Goal: Task Accomplishment & Management: Complete application form

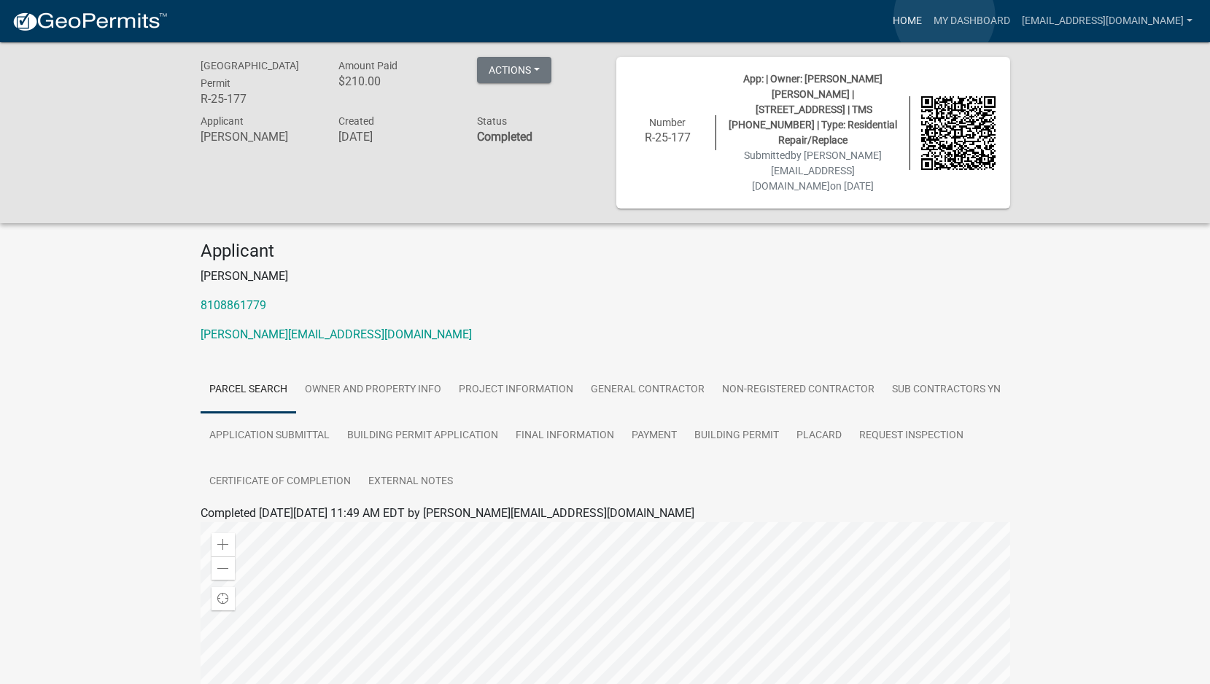
click at [928, 16] on link "Home" at bounding box center [907, 21] width 41 height 28
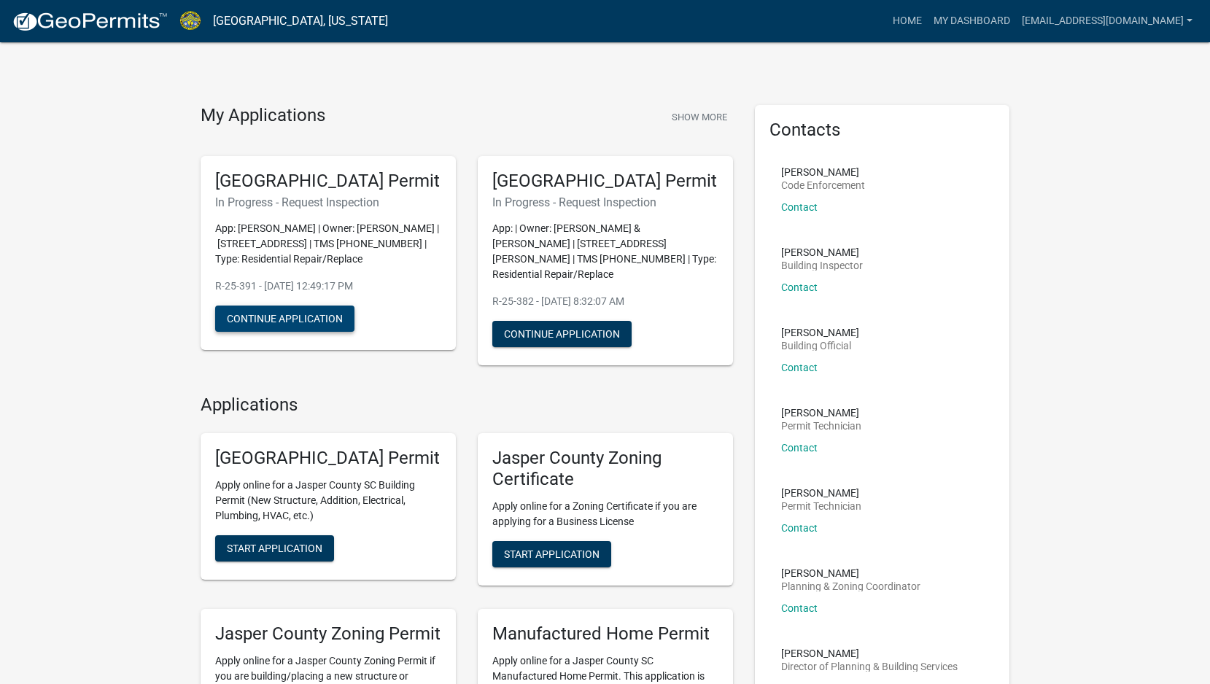
click at [295, 332] on button "Continue Application" at bounding box center [284, 319] width 139 height 26
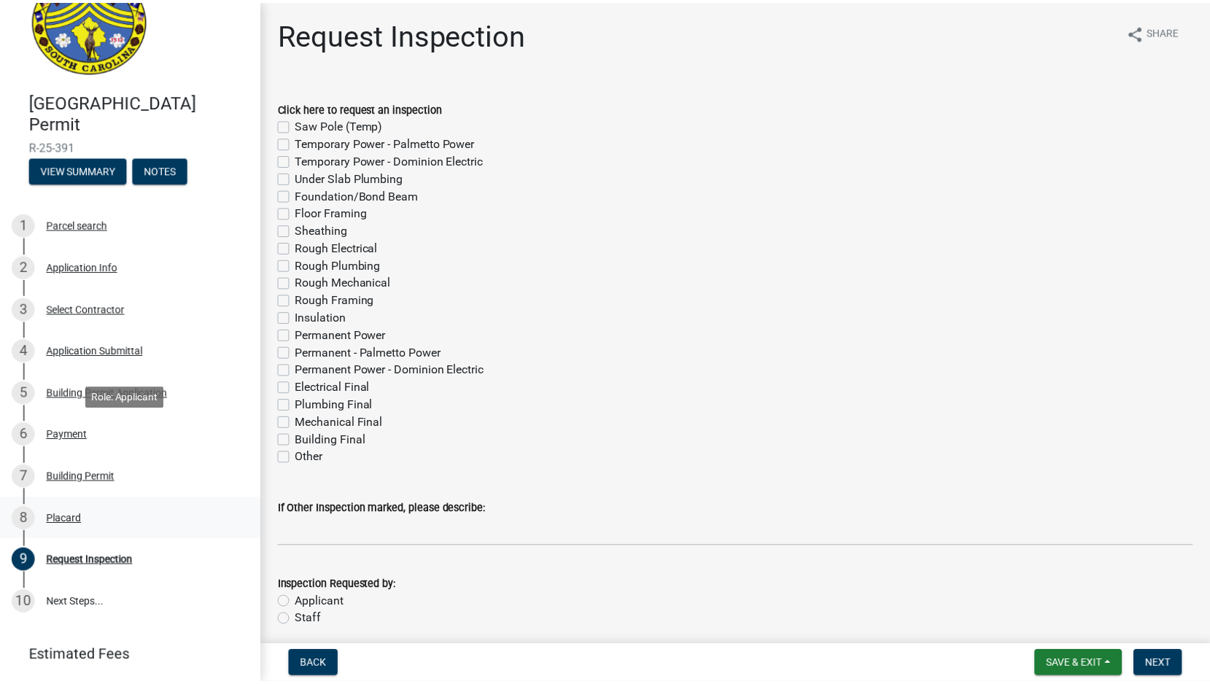
scroll to position [125, 0]
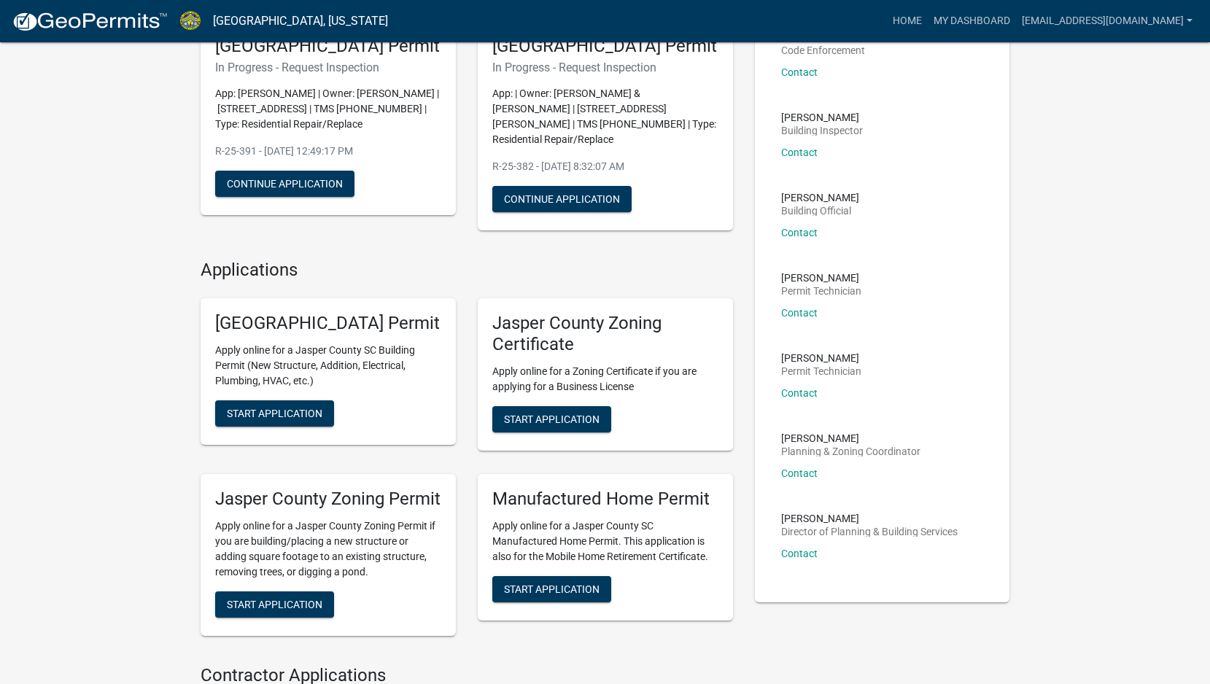
scroll to position [146, 0]
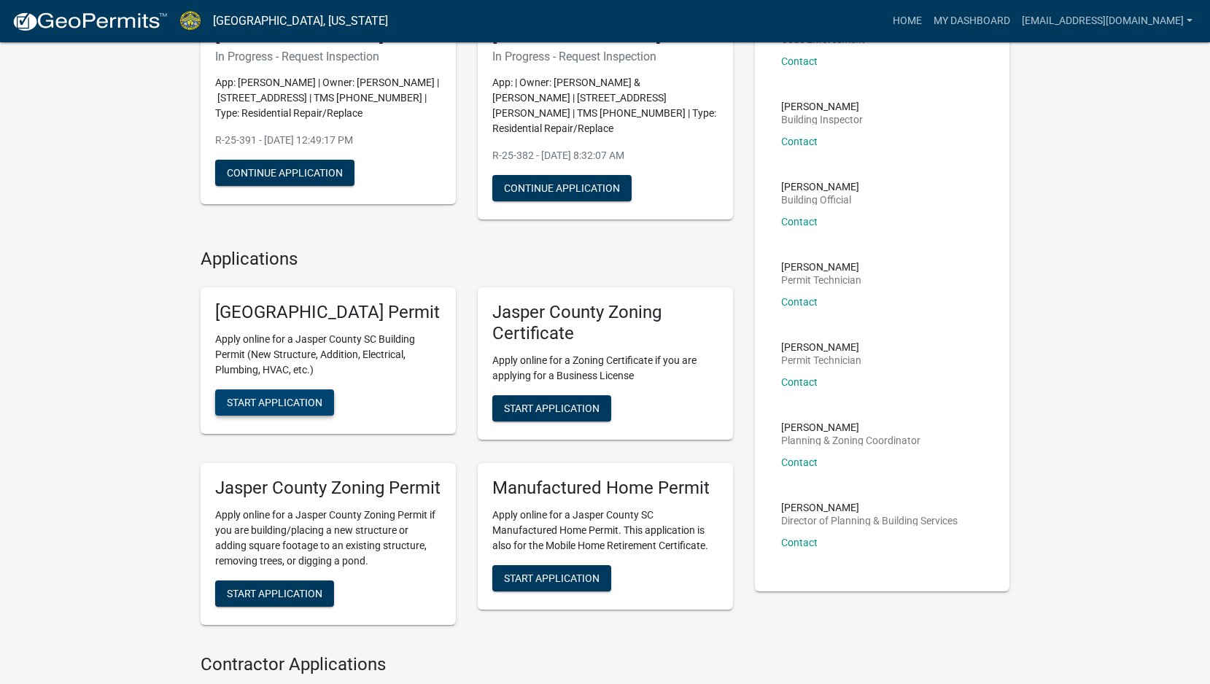
click at [271, 416] on button "Start Application" at bounding box center [274, 403] width 119 height 26
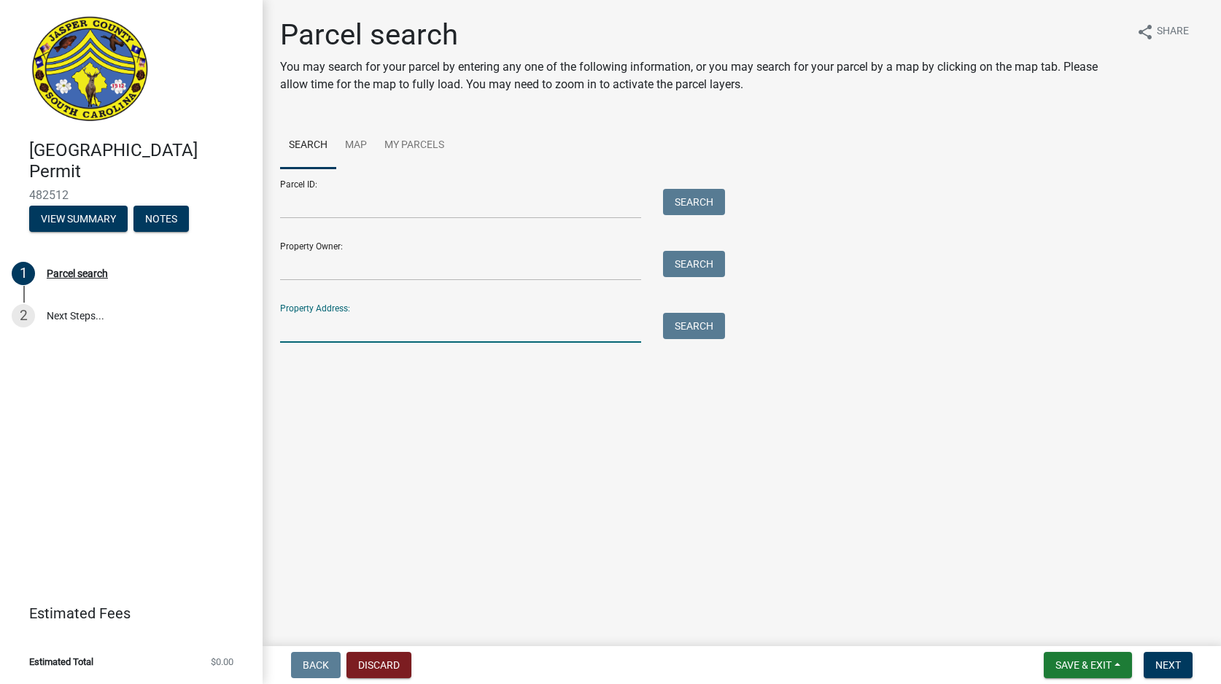
click at [349, 337] on input "Property Address:" at bounding box center [460, 328] width 361 height 30
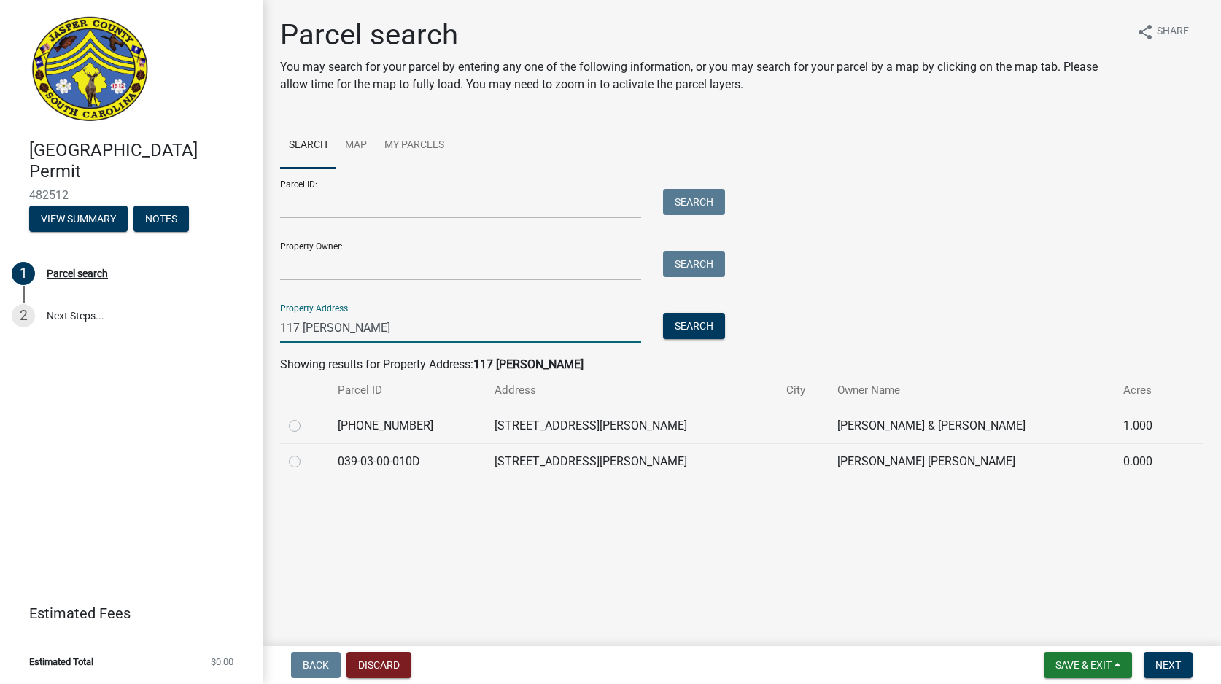
type input "117 [PERSON_NAME]"
click at [704, 572] on main "Parcel search You may search for your parcel by entering any one of the followi…" at bounding box center [742, 320] width 959 height 641
click at [306, 417] on label at bounding box center [306, 417] width 0 height 0
click at [306, 420] on input "radio" at bounding box center [310, 421] width 9 height 9
radio input "true"
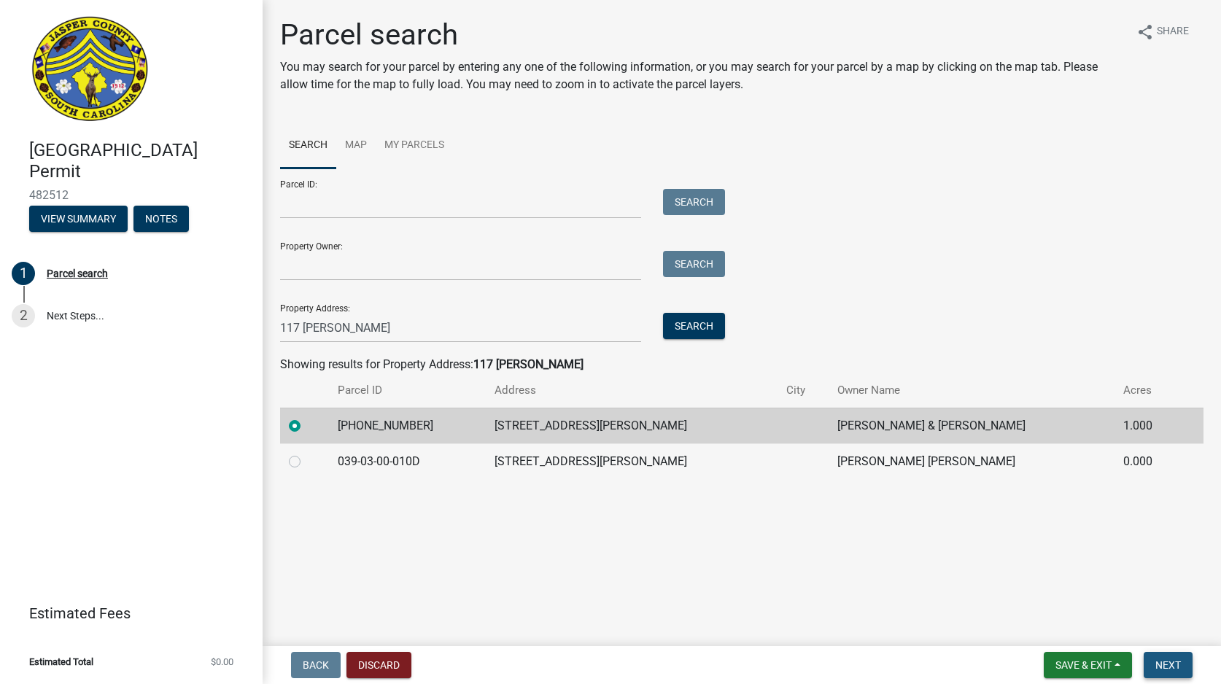
click at [1178, 663] on span "Next" at bounding box center [1169, 666] width 26 height 12
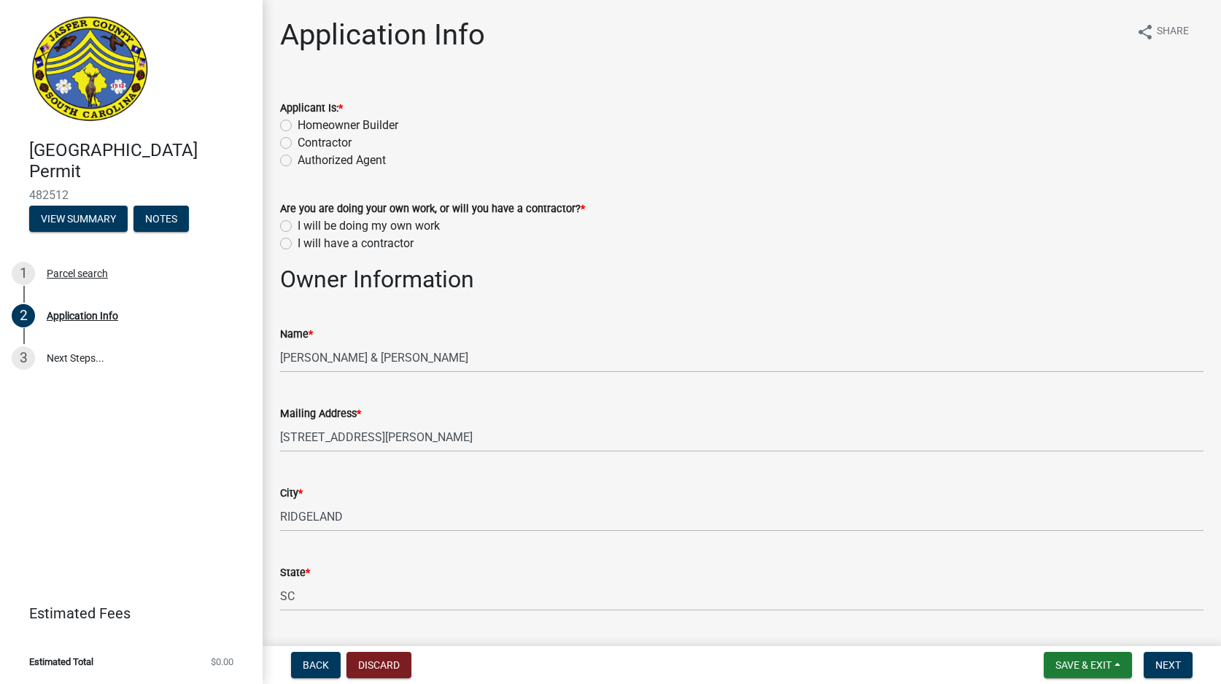
click at [298, 142] on label "Contractor" at bounding box center [325, 143] width 54 height 18
click at [298, 142] on input "Contractor" at bounding box center [302, 138] width 9 height 9
radio input "true"
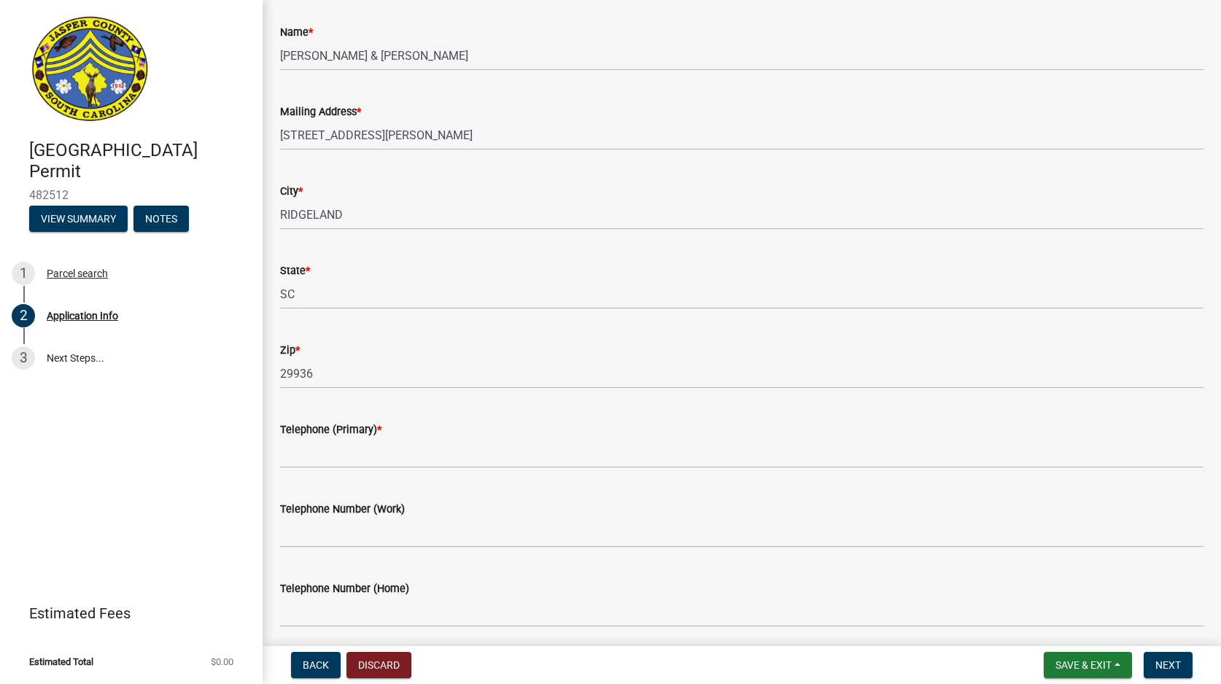
scroll to position [292, 0]
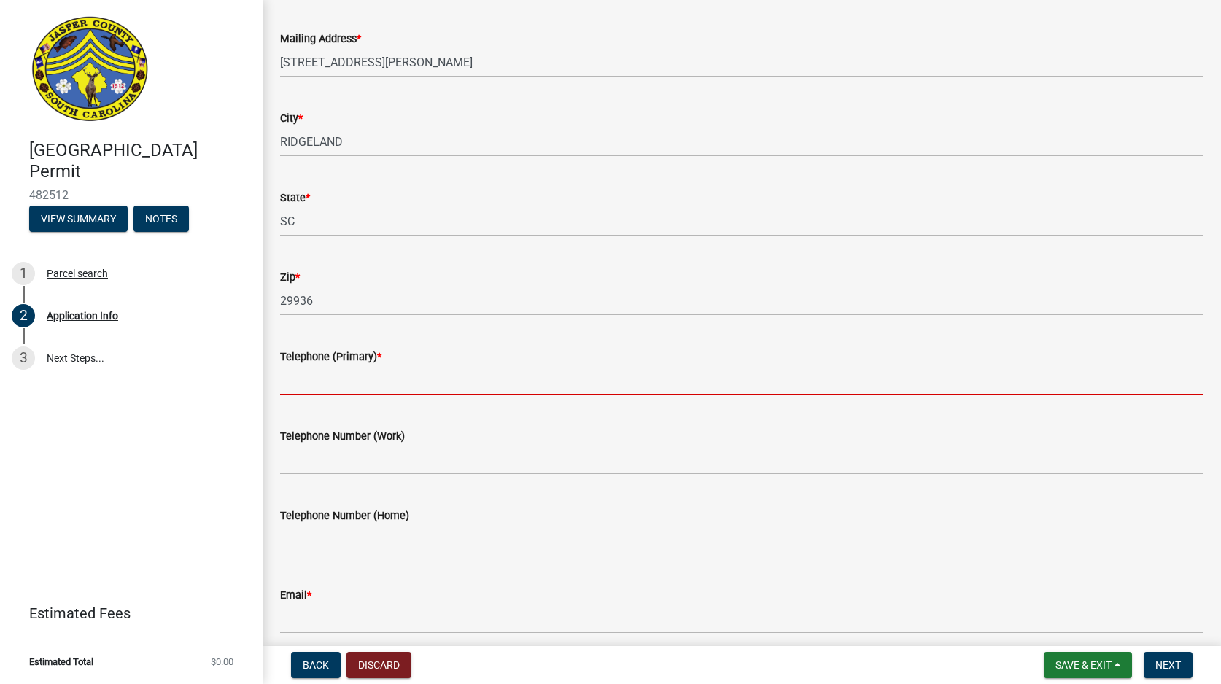
click at [333, 367] on input "Telephone (Primary) *" at bounding box center [742, 381] width 924 height 30
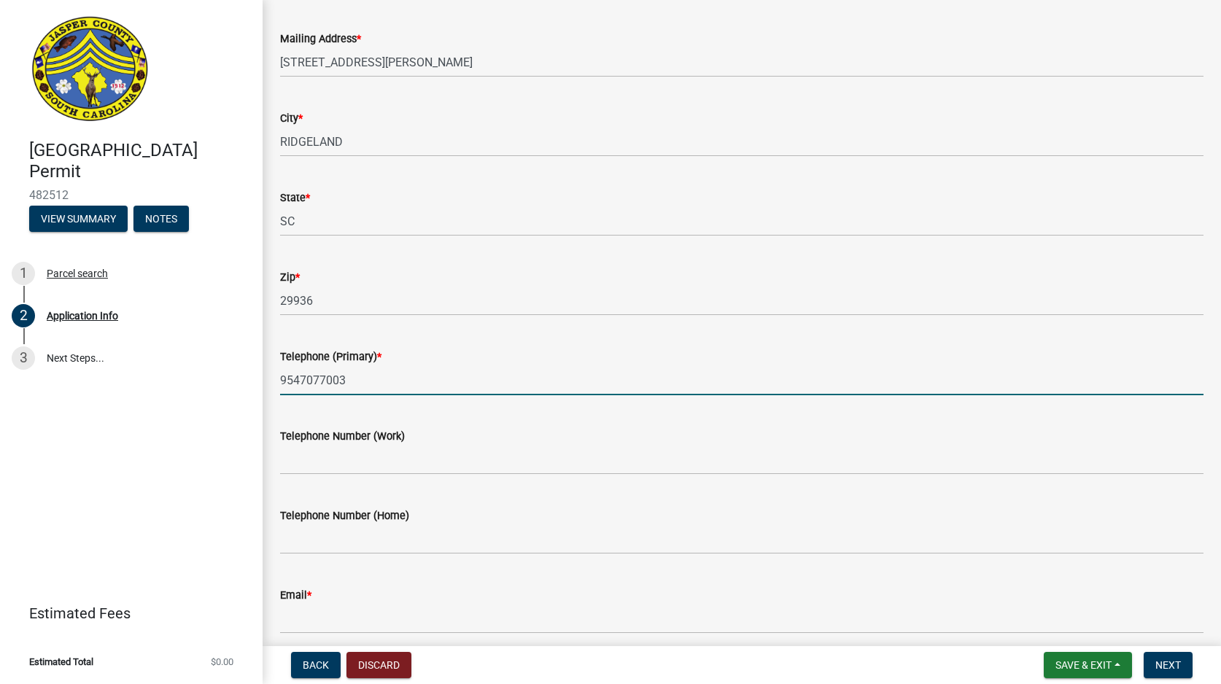
type input "9547077003"
click at [789, 448] on input "Telephone Number (Work)" at bounding box center [742, 460] width 924 height 30
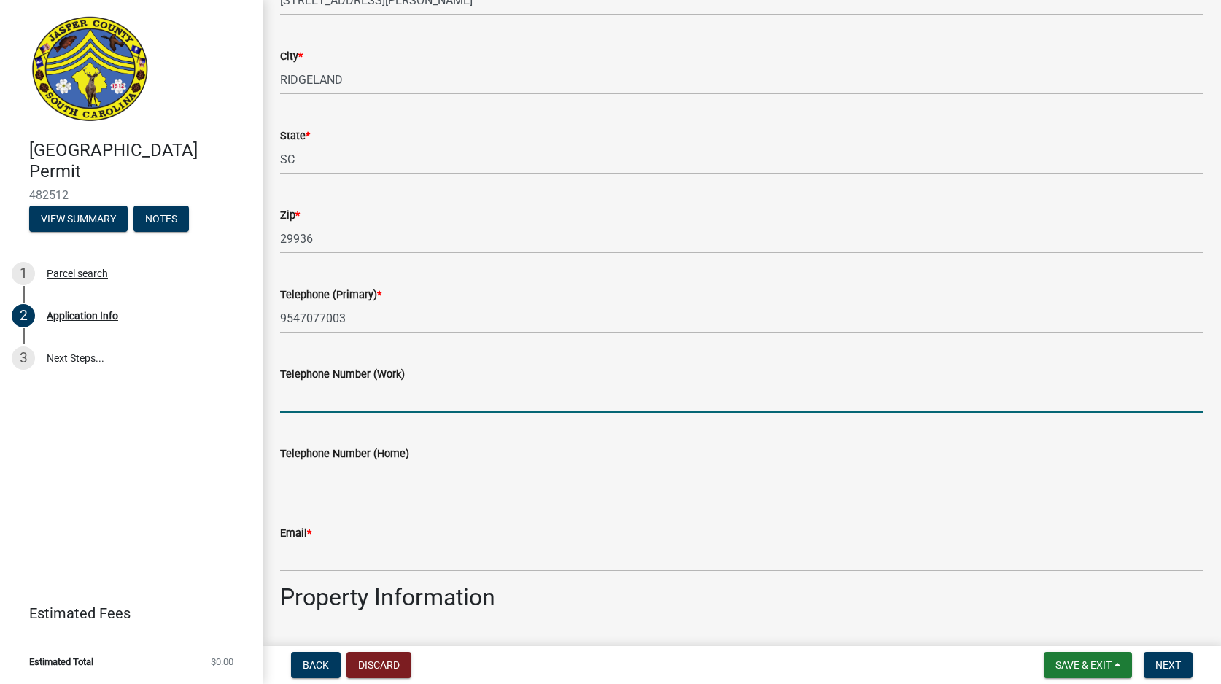
scroll to position [511, 0]
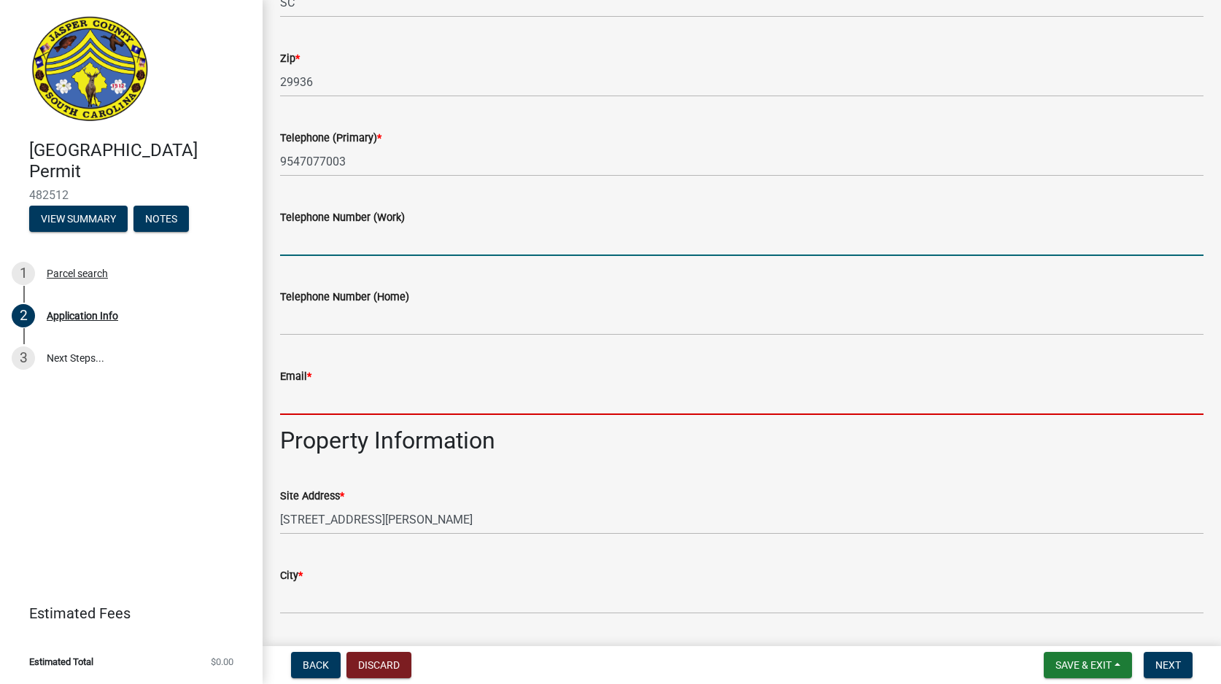
click at [609, 389] on input "Email *" at bounding box center [742, 400] width 924 height 30
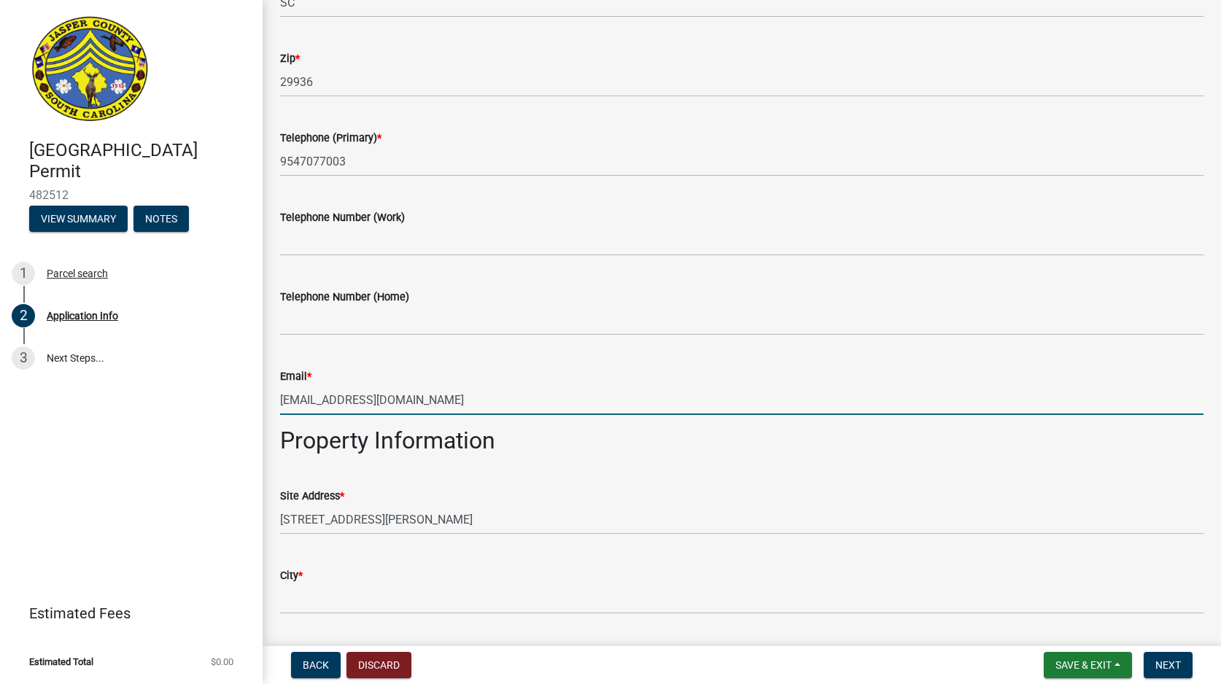
type input "[EMAIL_ADDRESS][DOMAIN_NAME]"
click at [681, 496] on div "Site Address *" at bounding box center [742, 496] width 924 height 18
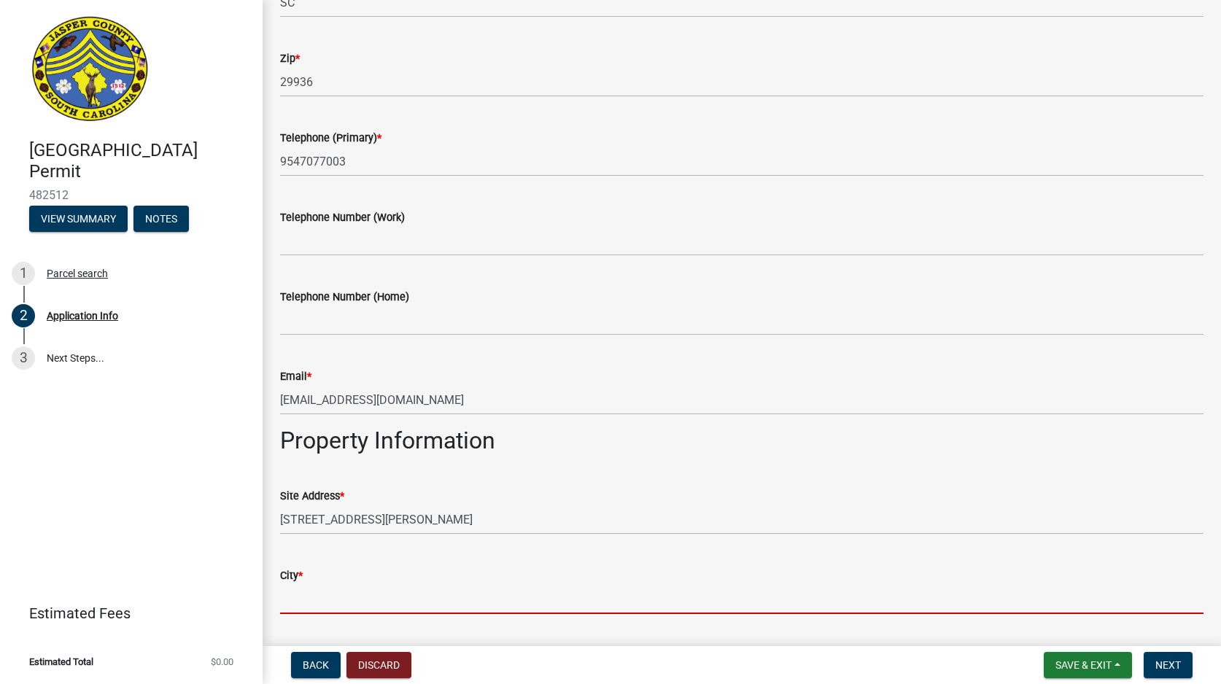
click at [416, 588] on input "City *" at bounding box center [742, 599] width 924 height 30
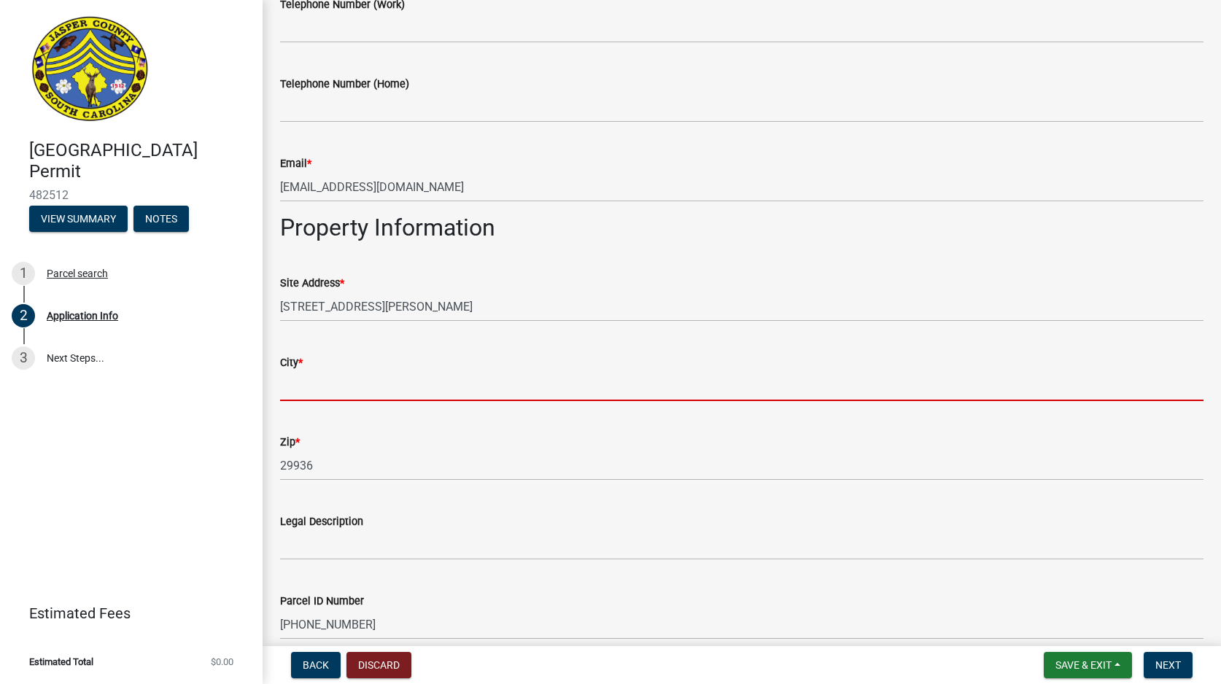
scroll to position [730, 0]
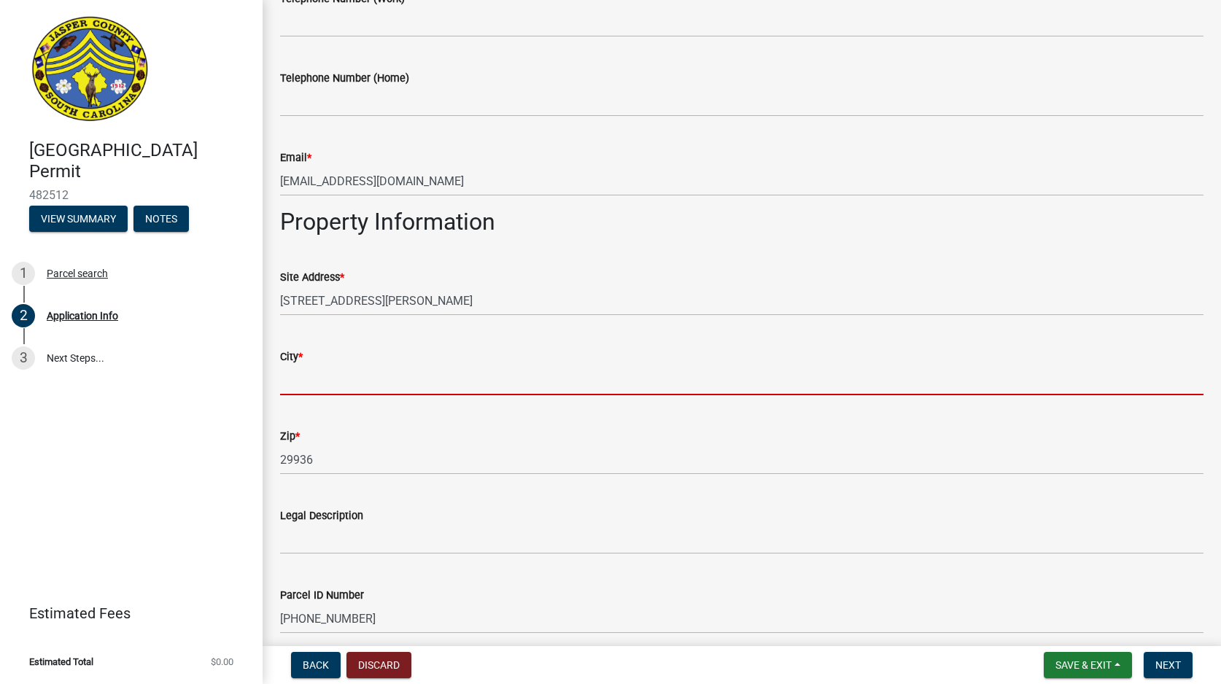
type input "Ridgeland"
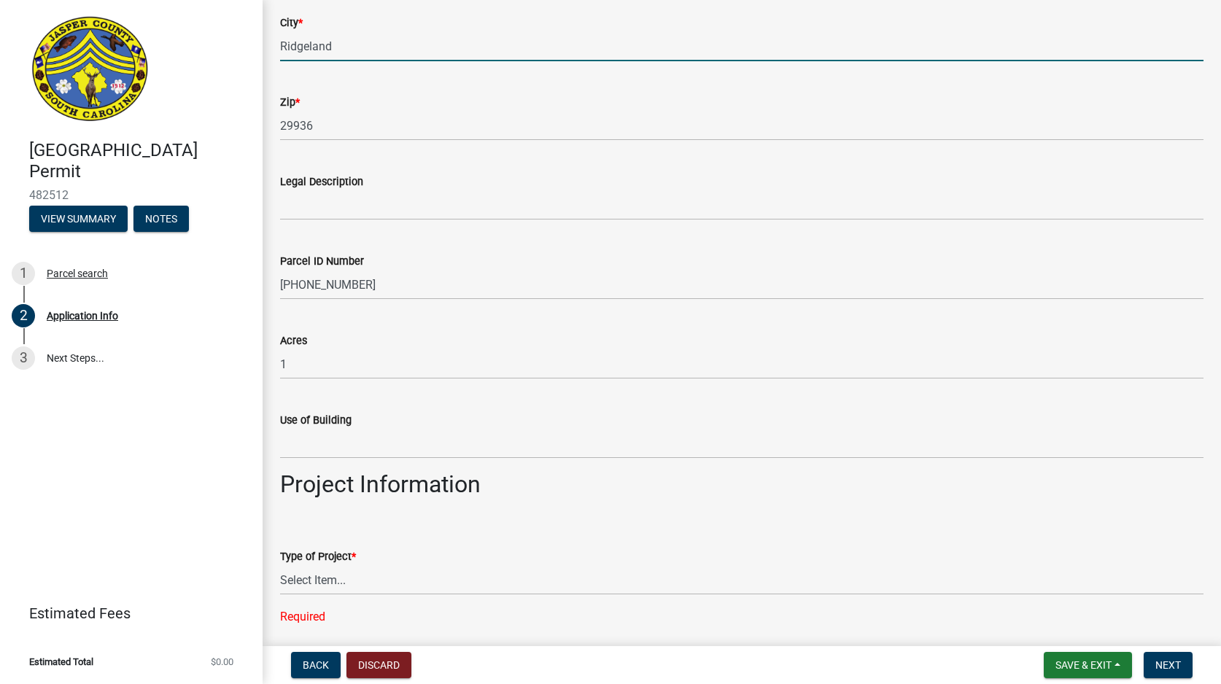
scroll to position [1167, 0]
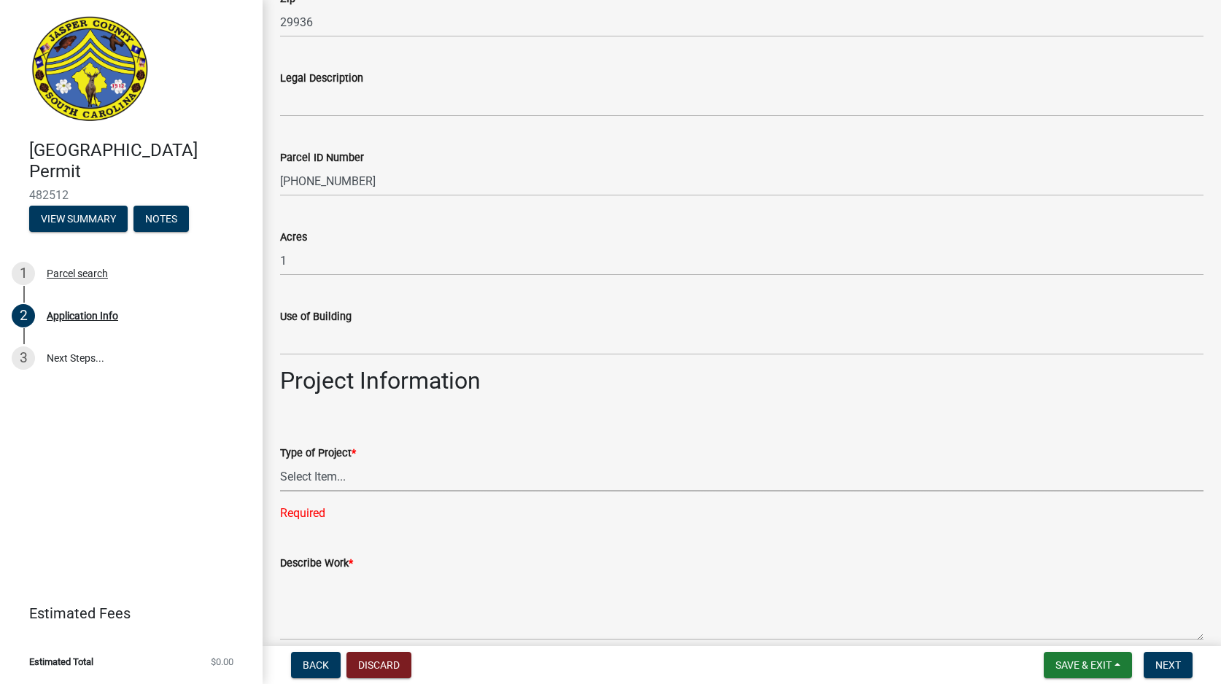
click at [376, 473] on select "Select Item... Construction Trailer/Shipping Container Residential Demolition C…" at bounding box center [742, 477] width 924 height 30
click at [280, 462] on select "Select Item... Construction Trailer/Shipping Container Residential Demolition C…" at bounding box center [742, 477] width 924 height 30
select select "6d5c1e33-a31a-4b32-8811-29a78b0cd51d"
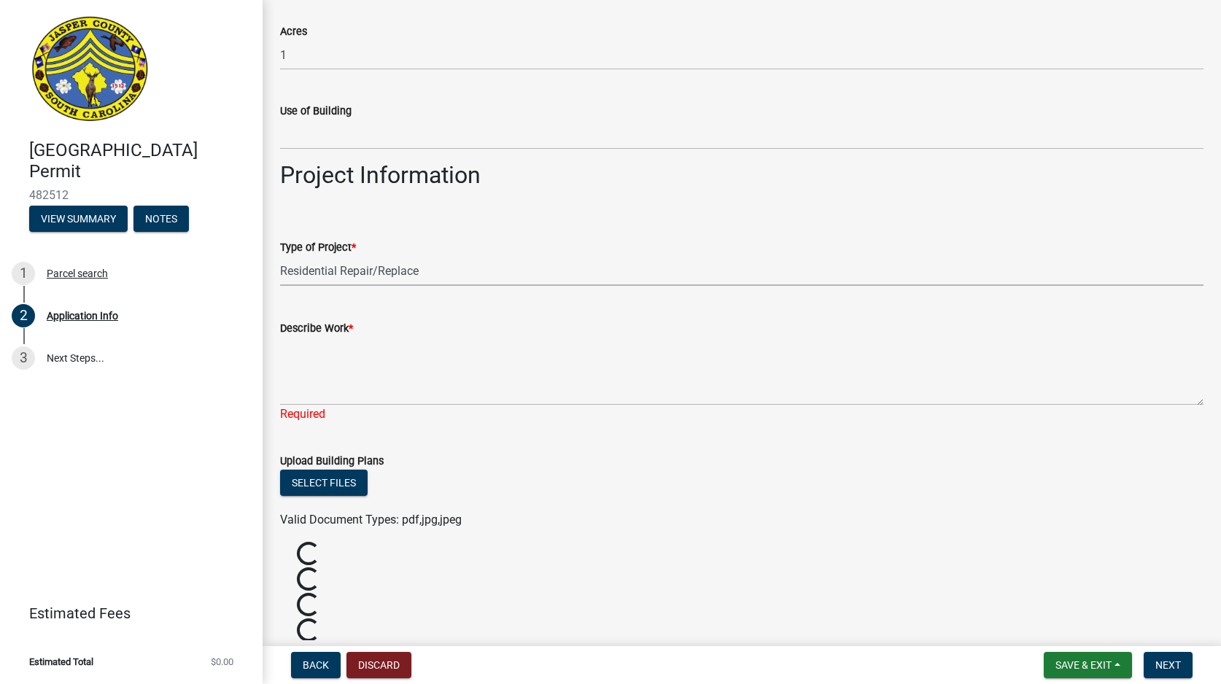
scroll to position [1386, 0]
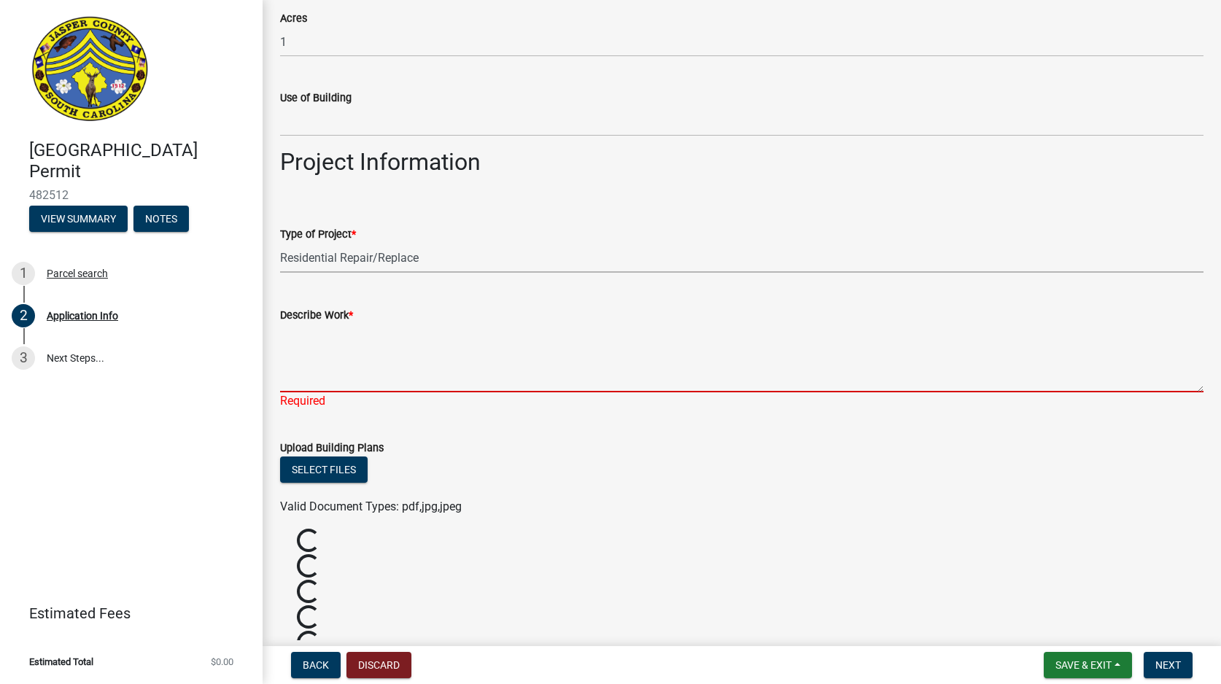
click at [356, 373] on textarea "Describe Work *" at bounding box center [742, 358] width 924 height 69
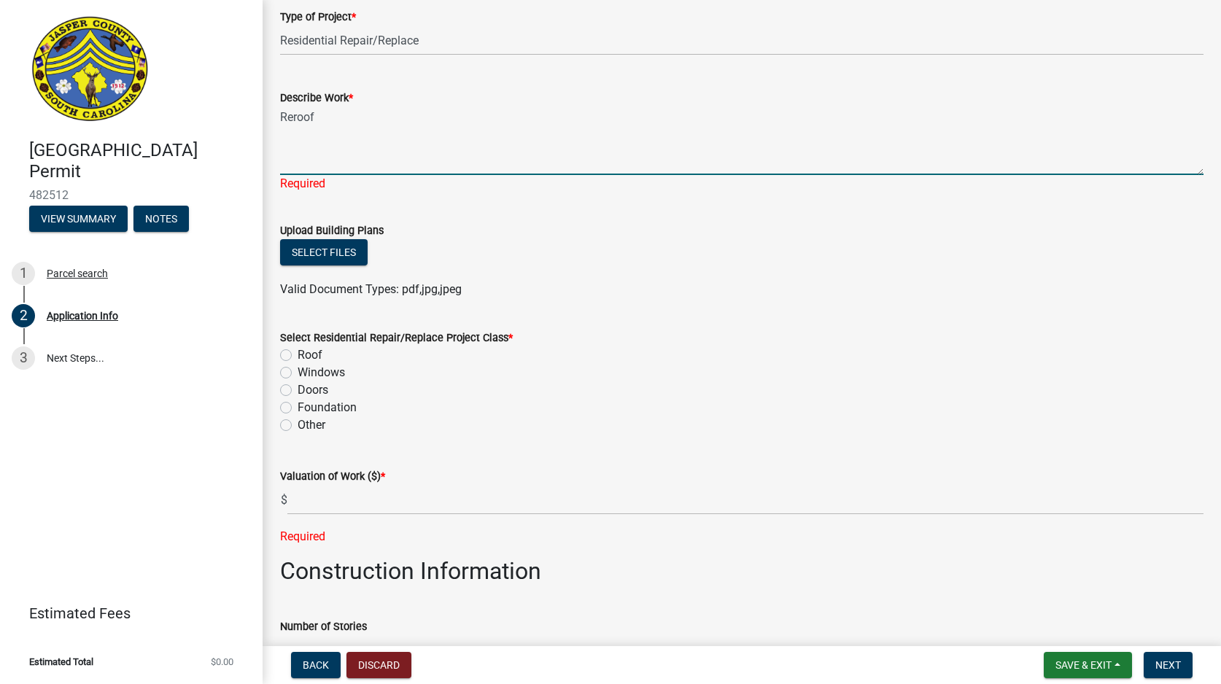
scroll to position [1605, 0]
type textarea "Reroof"
click at [284, 349] on div "Select Residential Repair/Replace Project Class * Roof Windows Doors Foundation…" at bounding box center [742, 380] width 924 height 105
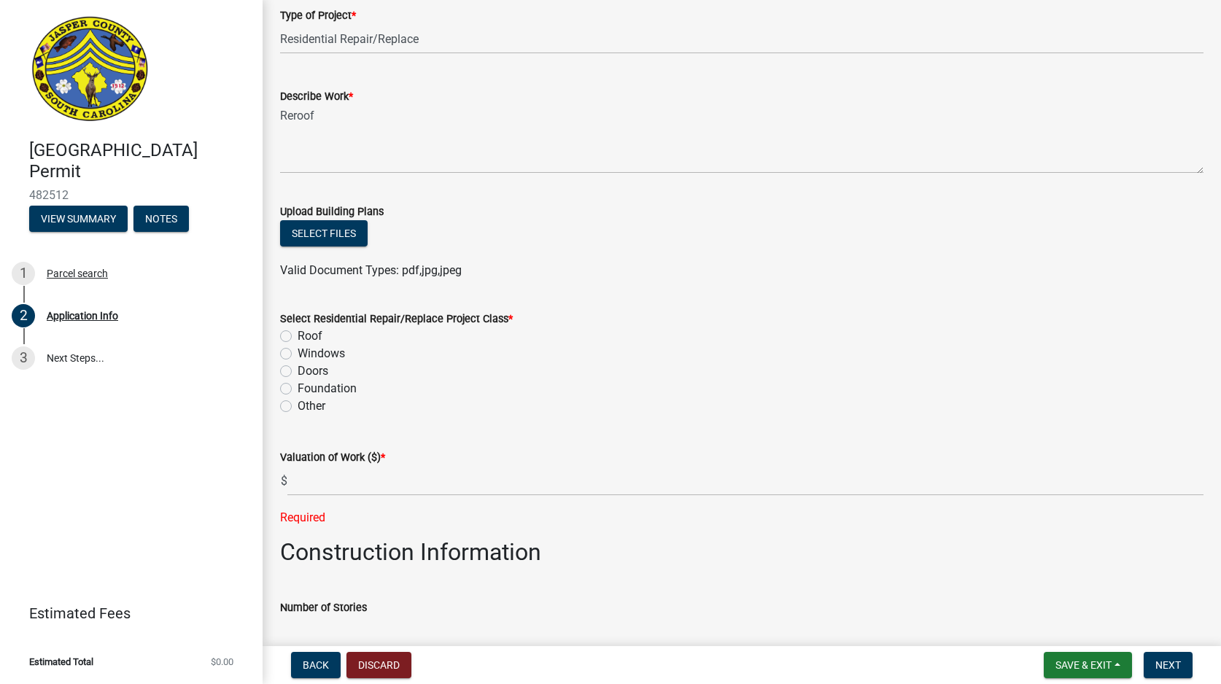
click at [298, 339] on label "Roof" at bounding box center [310, 337] width 25 height 18
click at [298, 337] on input "Roof" at bounding box center [302, 332] width 9 height 9
radio input "true"
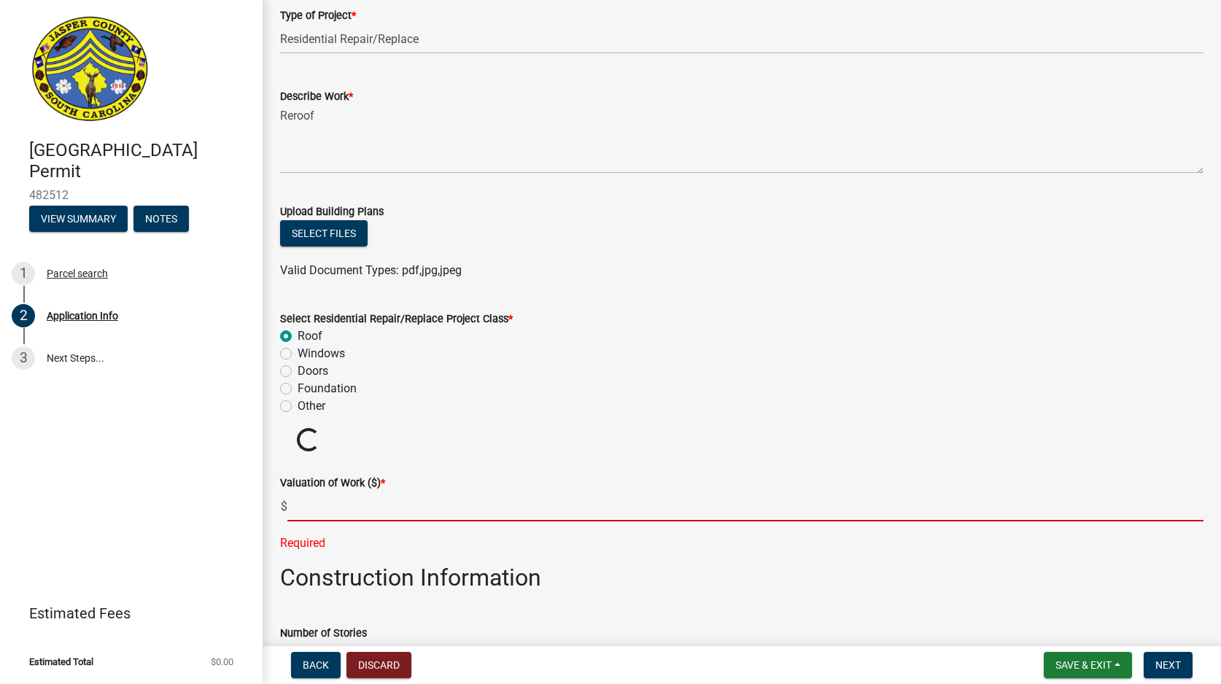
click at [384, 507] on input "text" at bounding box center [745, 507] width 916 height 30
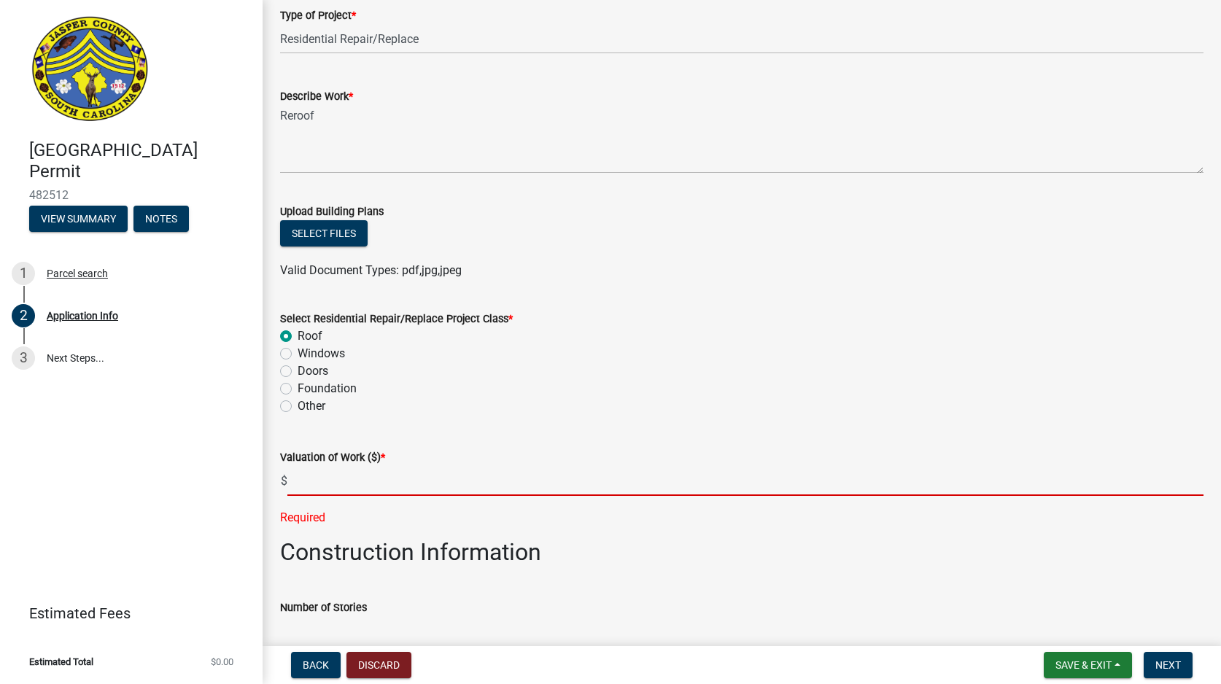
click at [328, 470] on input "text" at bounding box center [745, 481] width 916 height 30
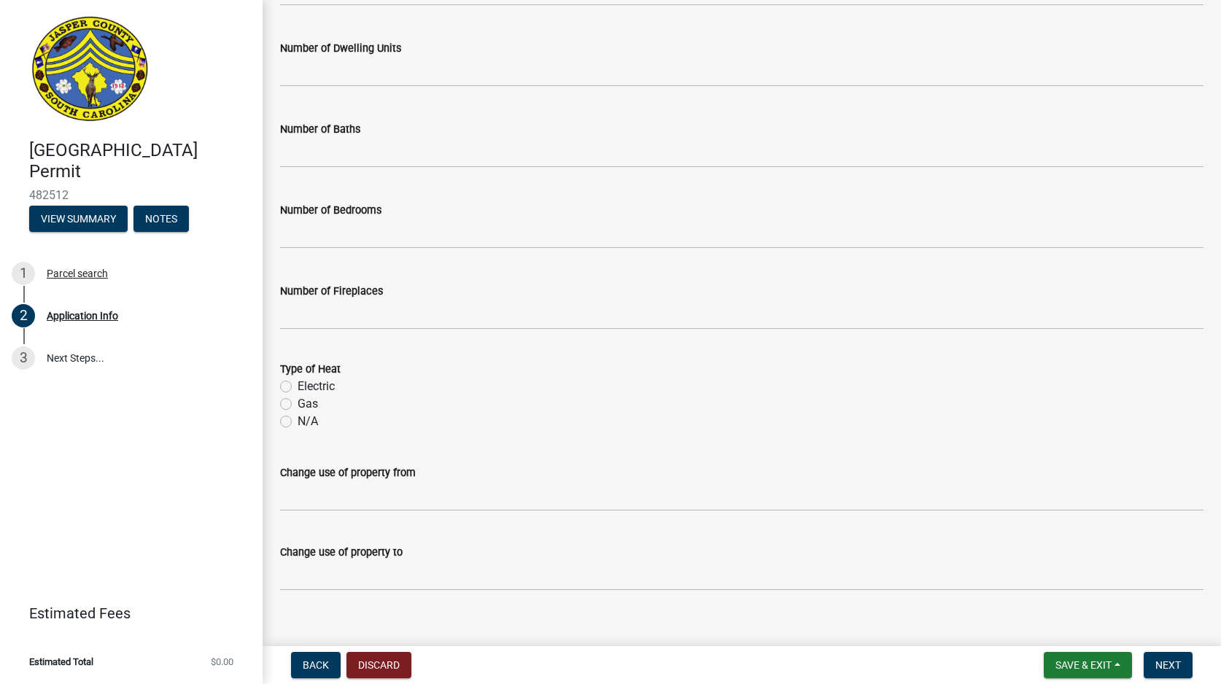
scroll to position [2265, 0]
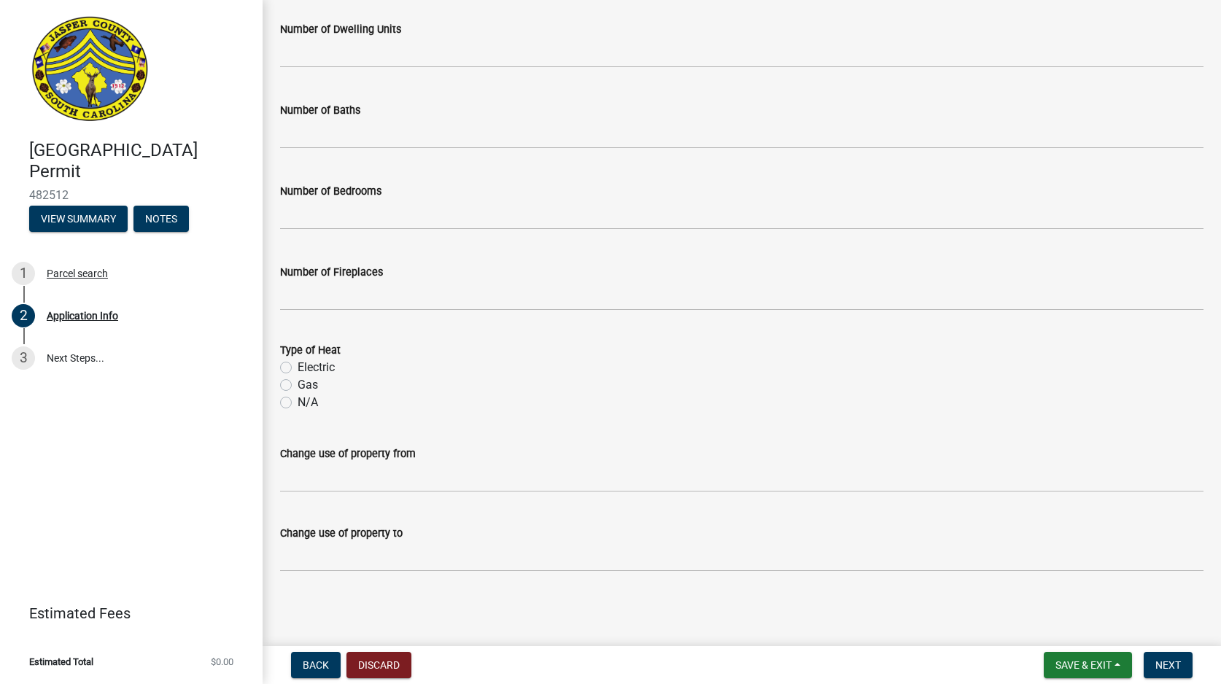
type input "20649"
click at [1161, 650] on nav "Back Discard Save & Exit Save Save & Exit Next" at bounding box center [742, 665] width 959 height 38
click at [1165, 665] on span "Next" at bounding box center [1169, 666] width 26 height 12
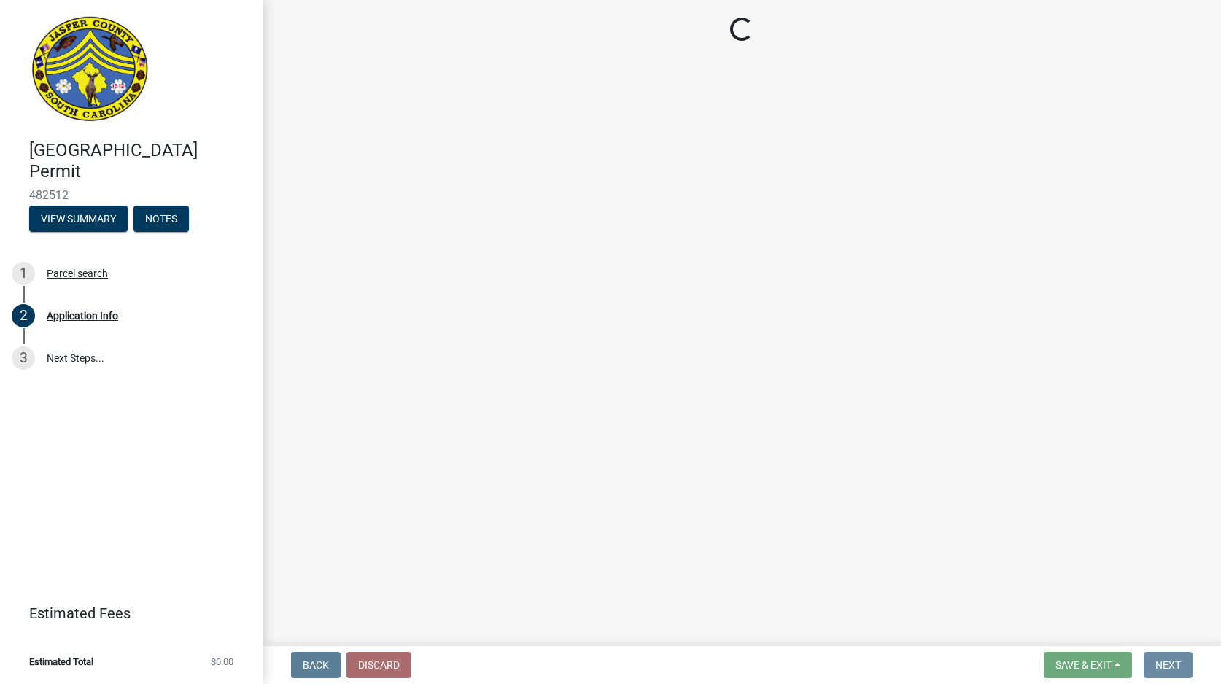
scroll to position [0, 0]
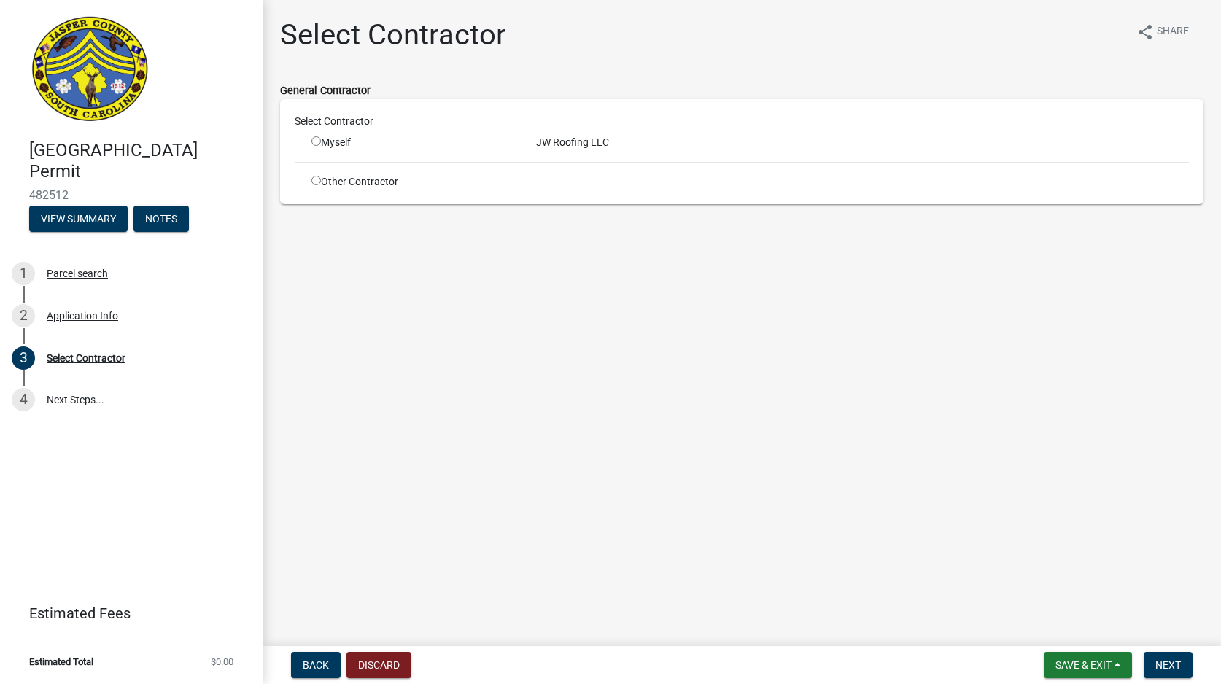
click at [315, 142] on input "radio" at bounding box center [316, 140] width 9 height 9
radio input "true"
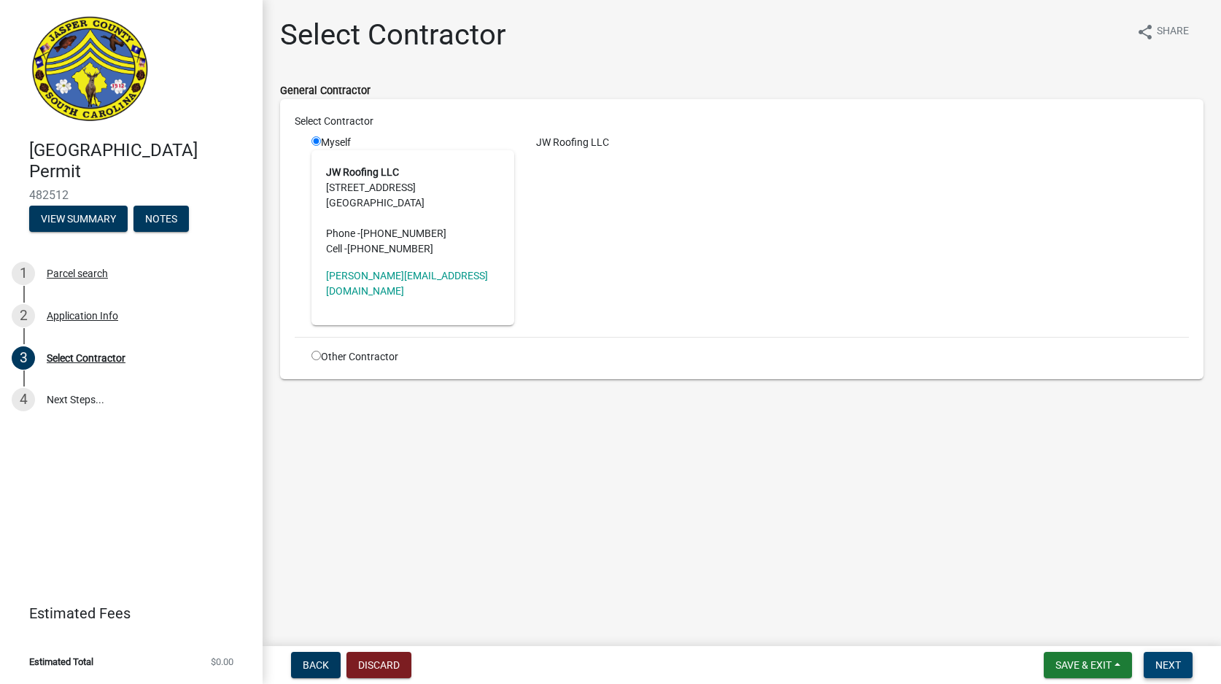
click at [1165, 662] on span "Next" at bounding box center [1169, 666] width 26 height 12
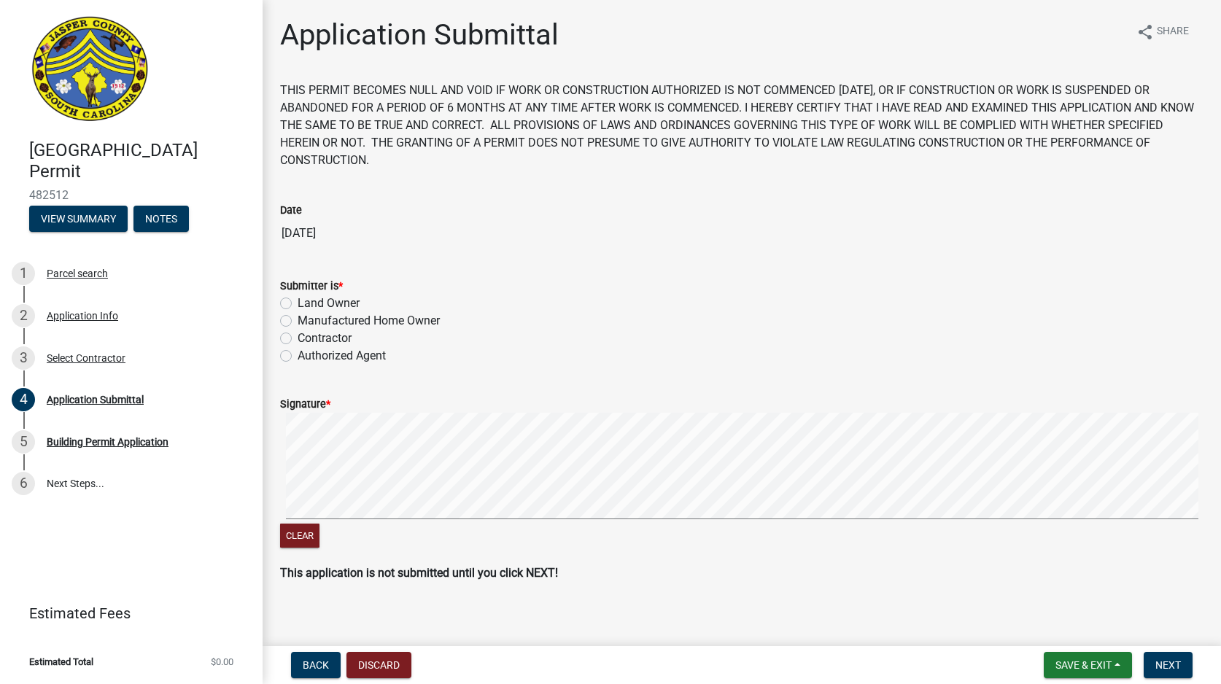
click at [298, 333] on label "Contractor" at bounding box center [325, 339] width 54 height 18
click at [298, 333] on input "Contractor" at bounding box center [302, 334] width 9 height 9
radio input "true"
click at [699, 404] on form "Signature * Clear" at bounding box center [742, 465] width 924 height 174
click at [717, 495] on form "Signature * Clear" at bounding box center [742, 465] width 924 height 174
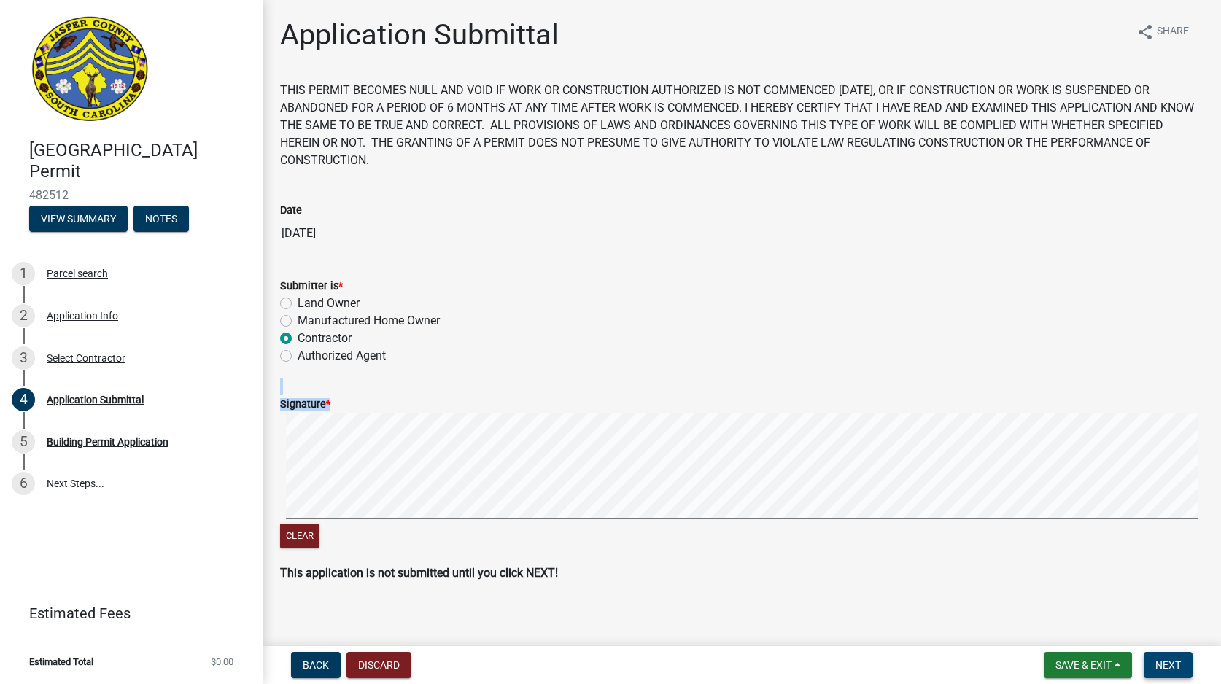
click at [1164, 662] on span "Next" at bounding box center [1169, 666] width 26 height 12
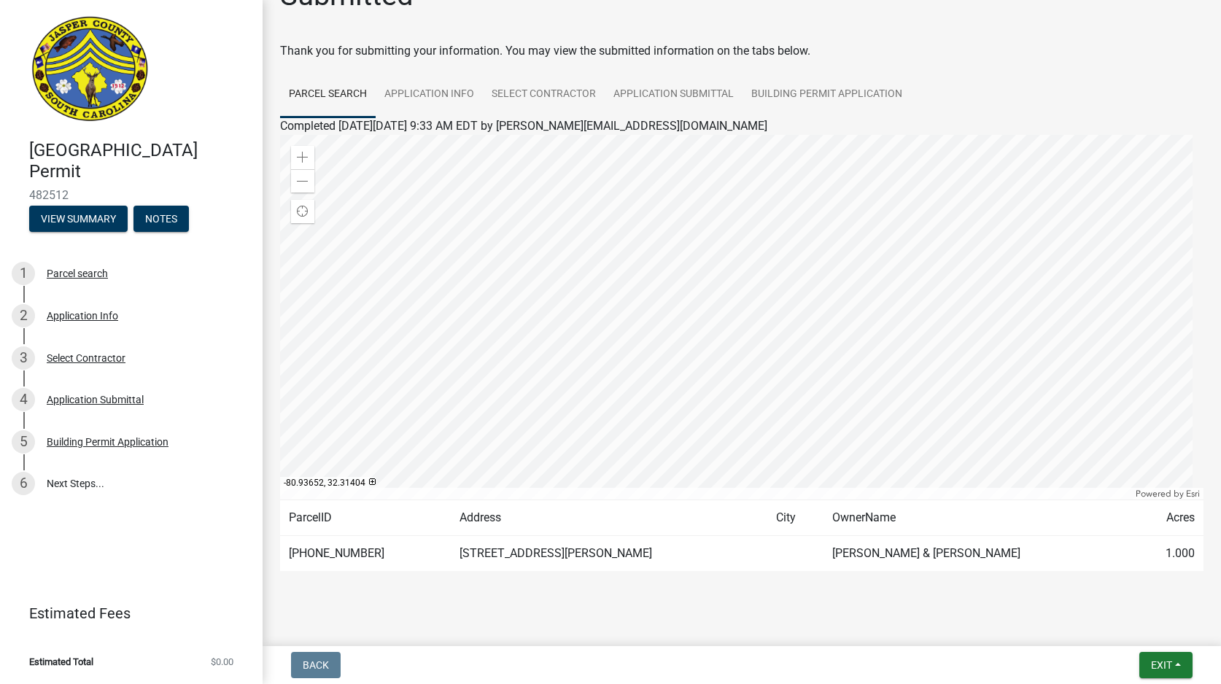
scroll to position [56, 0]
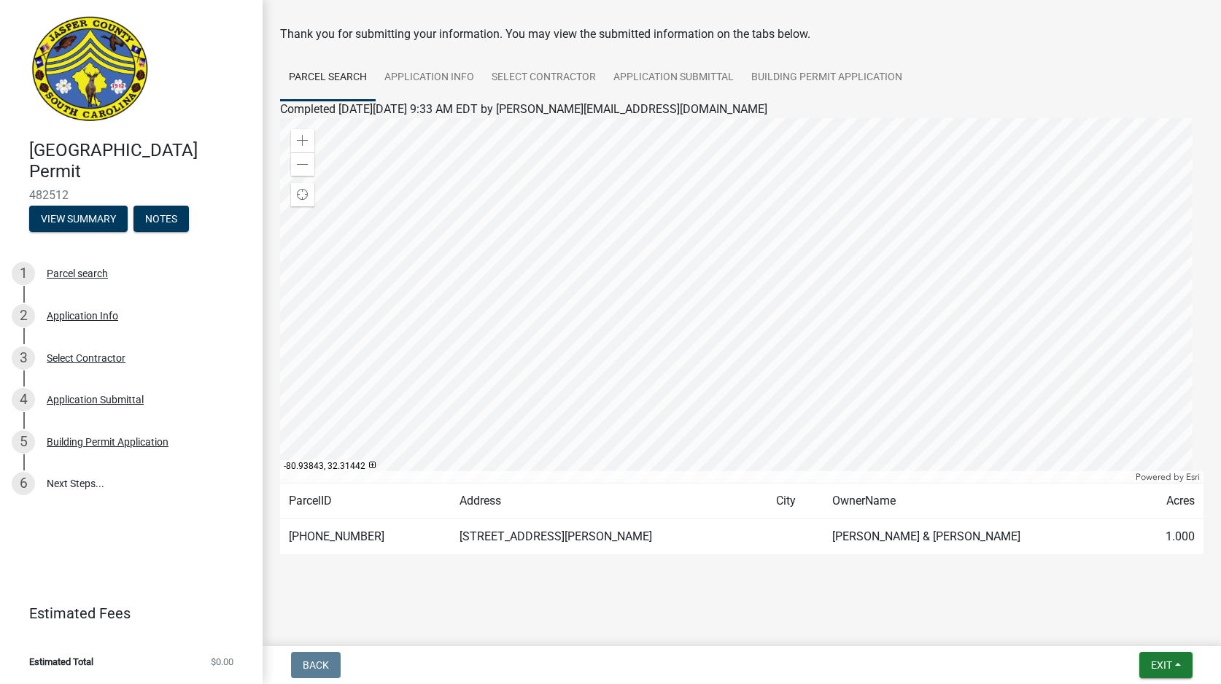
click at [95, 61] on img at bounding box center [90, 69] width 122 height 109
click at [90, 220] on button "View Summary" at bounding box center [78, 219] width 98 height 26
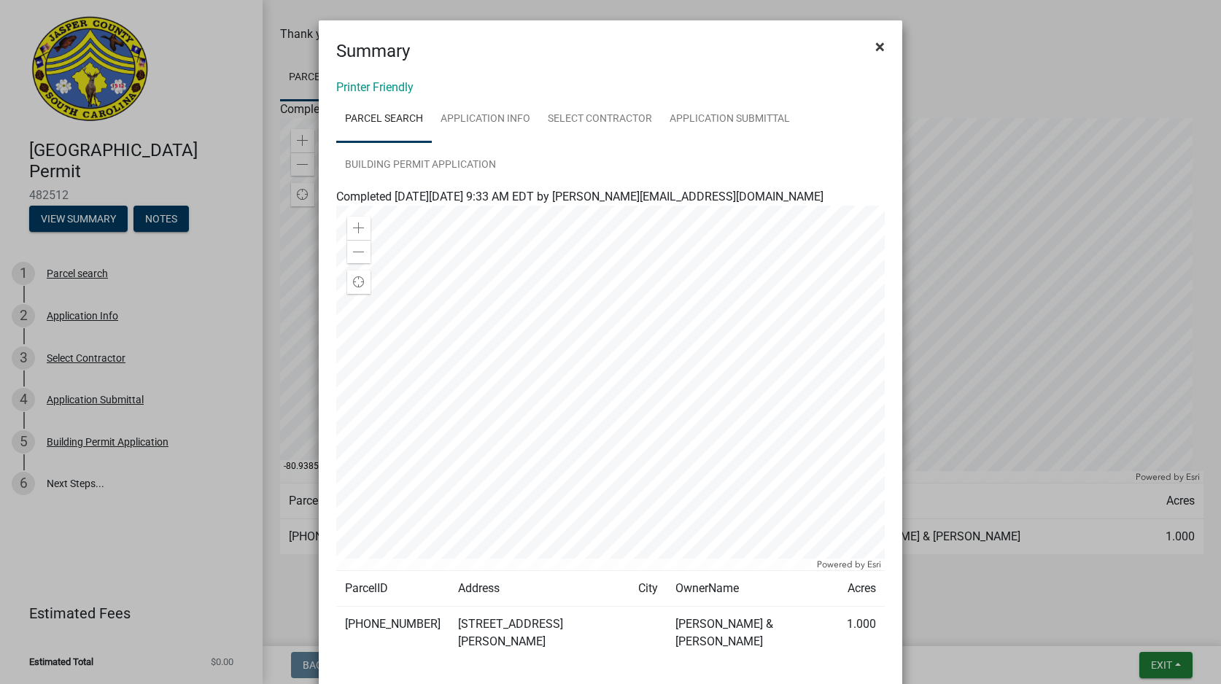
click at [875, 50] on span "×" at bounding box center [879, 46] width 9 height 20
